Goal: Use online tool/utility: Utilize a website feature to perform a specific function

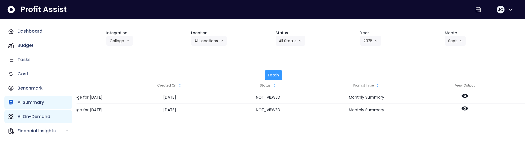
click at [33, 117] on p "AI On-Demand" at bounding box center [33, 116] width 33 height 7
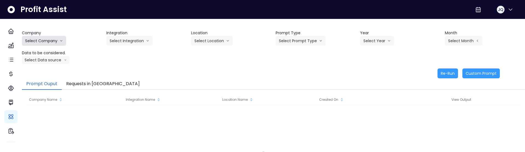
click at [44, 43] on button "Select Company" at bounding box center [44, 41] width 44 height 10
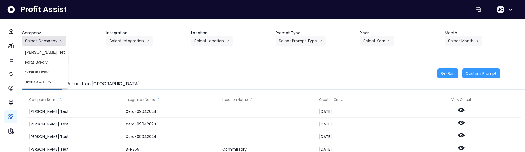
click at [59, 37] on button "Select Company" at bounding box center [44, 41] width 44 height 10
click at [49, 75] on li "SpotOn Demo" at bounding box center [45, 72] width 46 height 10
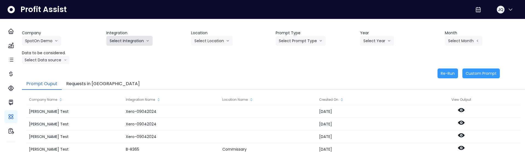
click at [145, 44] on button "Select Integration" at bounding box center [129, 41] width 46 height 10
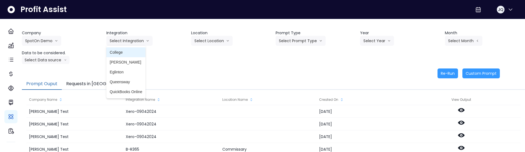
click at [137, 53] on span "College" at bounding box center [126, 51] width 33 height 5
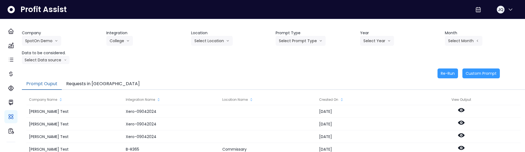
click at [234, 38] on div "Location Select Location All Locations" at bounding box center [231, 38] width 80 height 16
click at [227, 38] on icon "arrow down line" at bounding box center [227, 40] width 3 height 5
click at [219, 49] on li "All Locations" at bounding box center [205, 52] width 28 height 10
click at [323, 40] on button "Select Prompt Type" at bounding box center [300, 41] width 50 height 10
click at [306, 53] on span "Monthly Summary" at bounding box center [294, 51] width 31 height 5
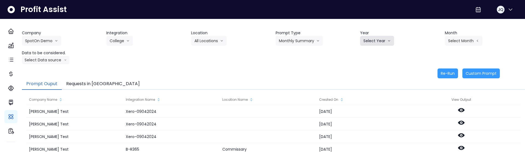
click at [365, 36] on button "Select Year" at bounding box center [377, 41] width 34 height 10
click at [367, 73] on span "2025" at bounding box center [367, 71] width 8 height 5
click at [458, 36] on button "Select Month" at bounding box center [462, 41] width 37 height 10
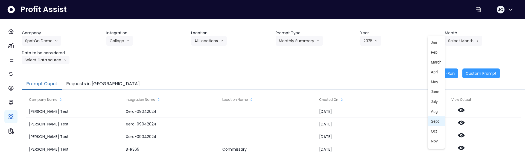
click at [433, 120] on span "Sept" at bounding box center [436, 120] width 11 height 5
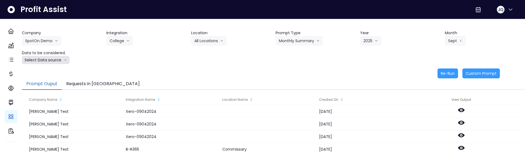
click at [36, 61] on button "Select Data source" at bounding box center [46, 60] width 48 height 8
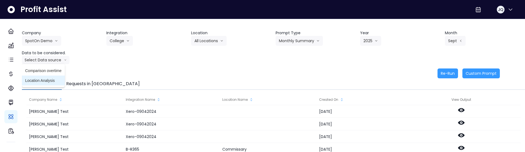
click at [39, 79] on span "Location Analysis" at bounding box center [43, 80] width 36 height 5
click at [172, 51] on div "Company SpotOn Demo [PERSON_NAME] Test [PERSON_NAME] Bakery SpotOn Demo TestLOC…" at bounding box center [273, 47] width 503 height 34
click at [450, 75] on button "Re-Run" at bounding box center [447, 73] width 20 height 10
click at [288, 69] on div "Re-Run Custom Prompt" at bounding box center [261, 73] width 478 height 10
